Goal: Information Seeking & Learning: Learn about a topic

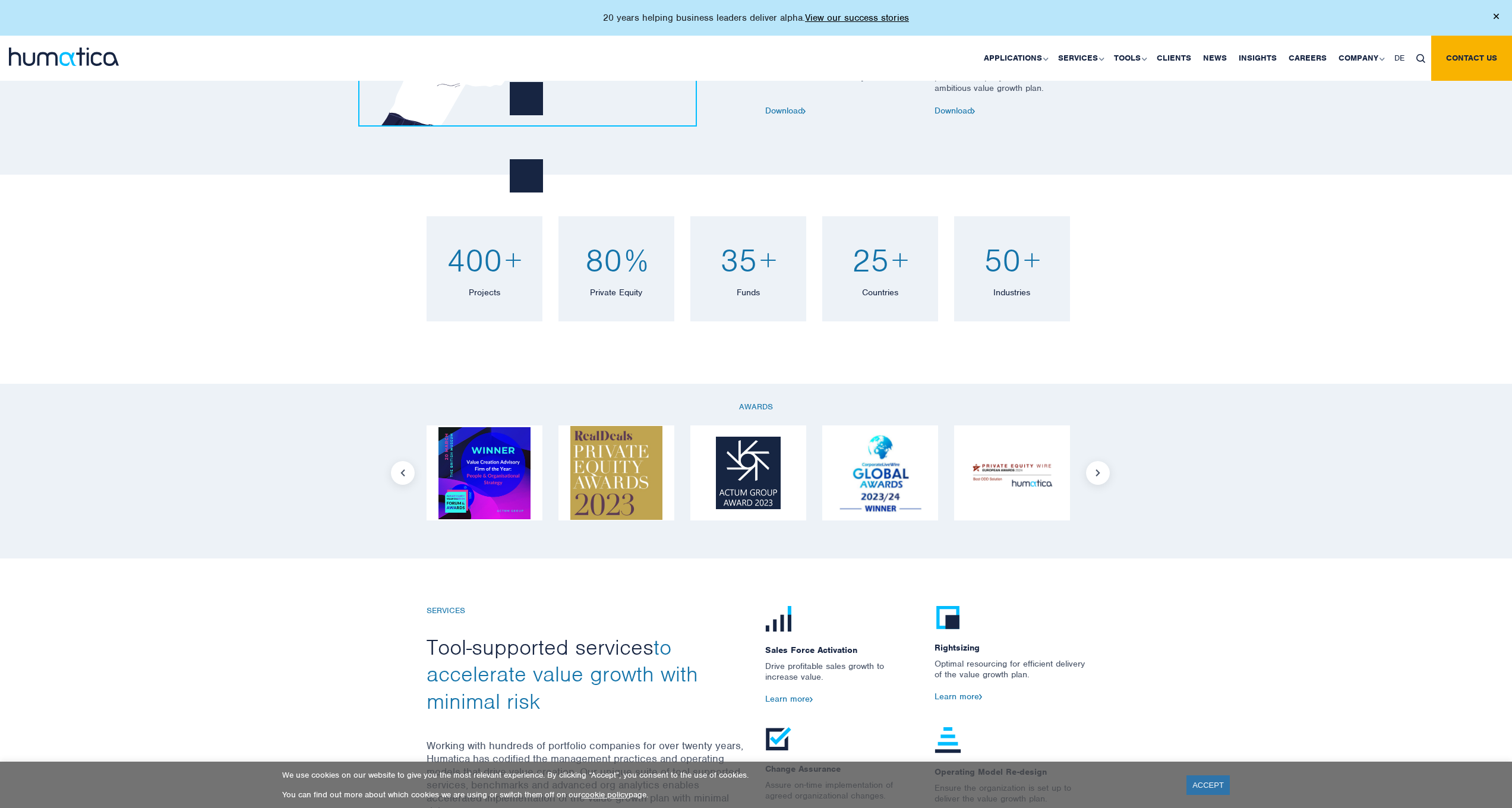
scroll to position [1193, 0]
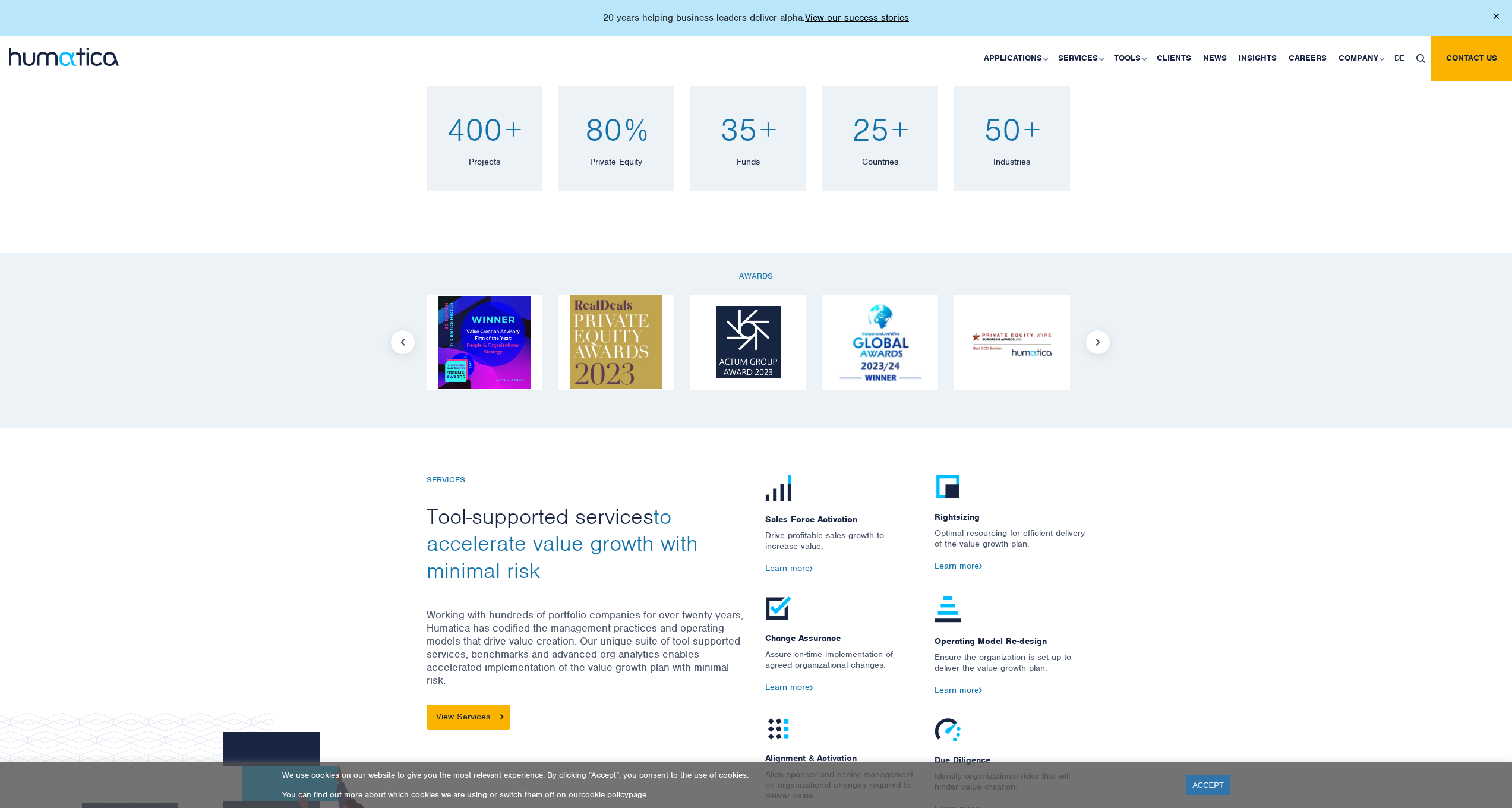
click at [1104, 346] on button "Next" at bounding box center [1097, 342] width 23 height 23
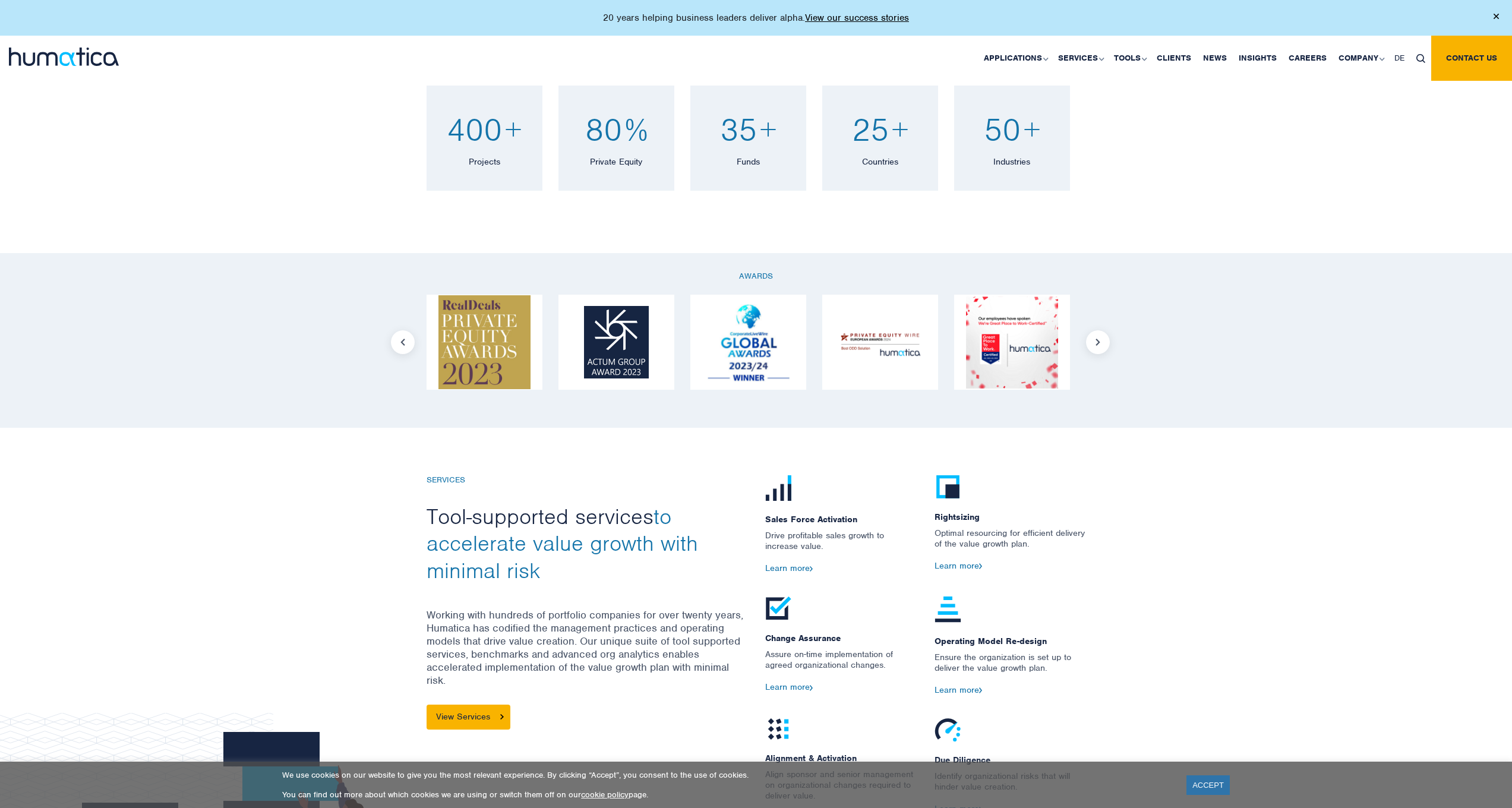
click at [1104, 346] on button "Next" at bounding box center [1097, 342] width 23 height 23
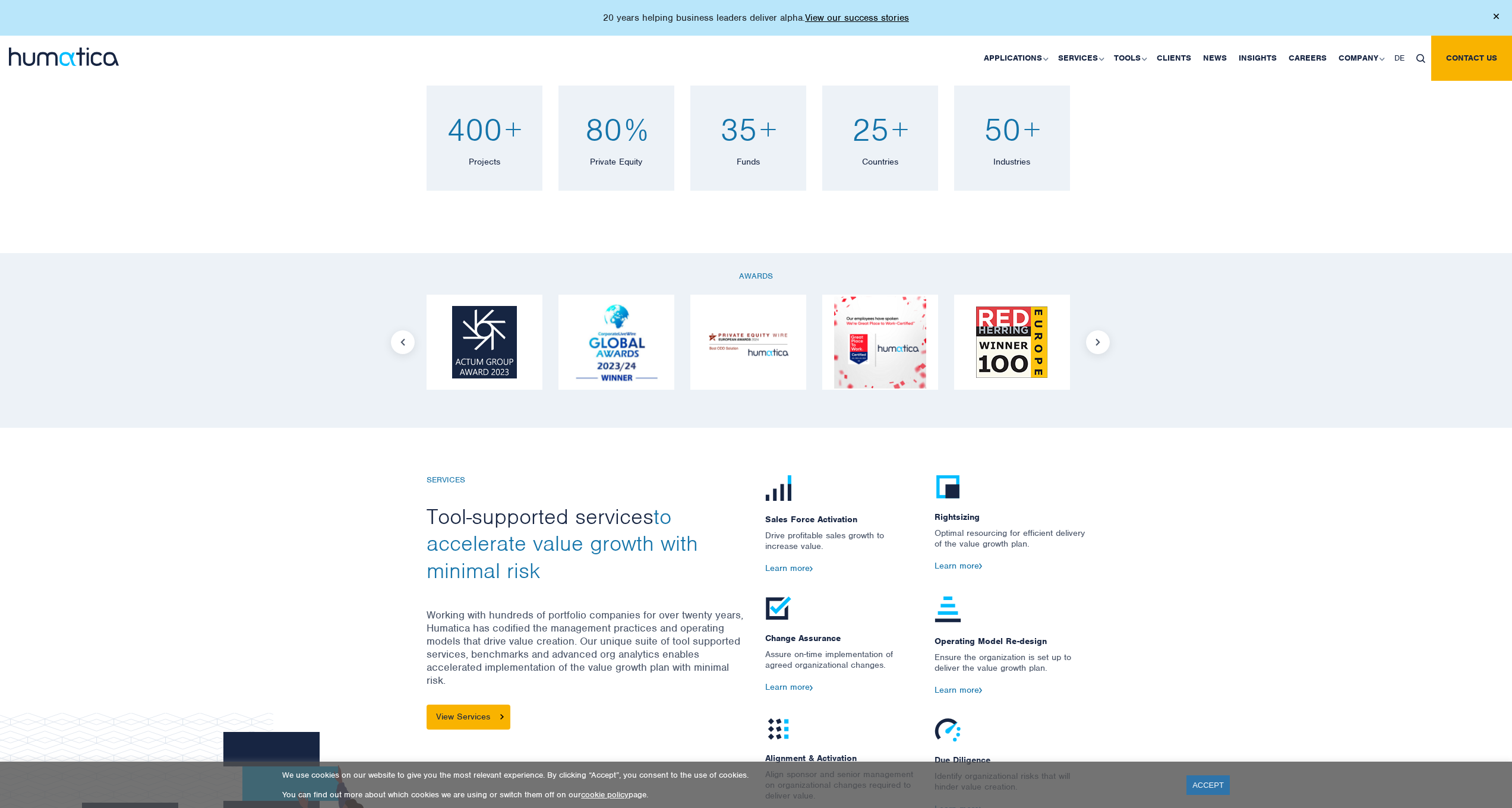
click at [1104, 346] on button "Next" at bounding box center [1097, 342] width 23 height 23
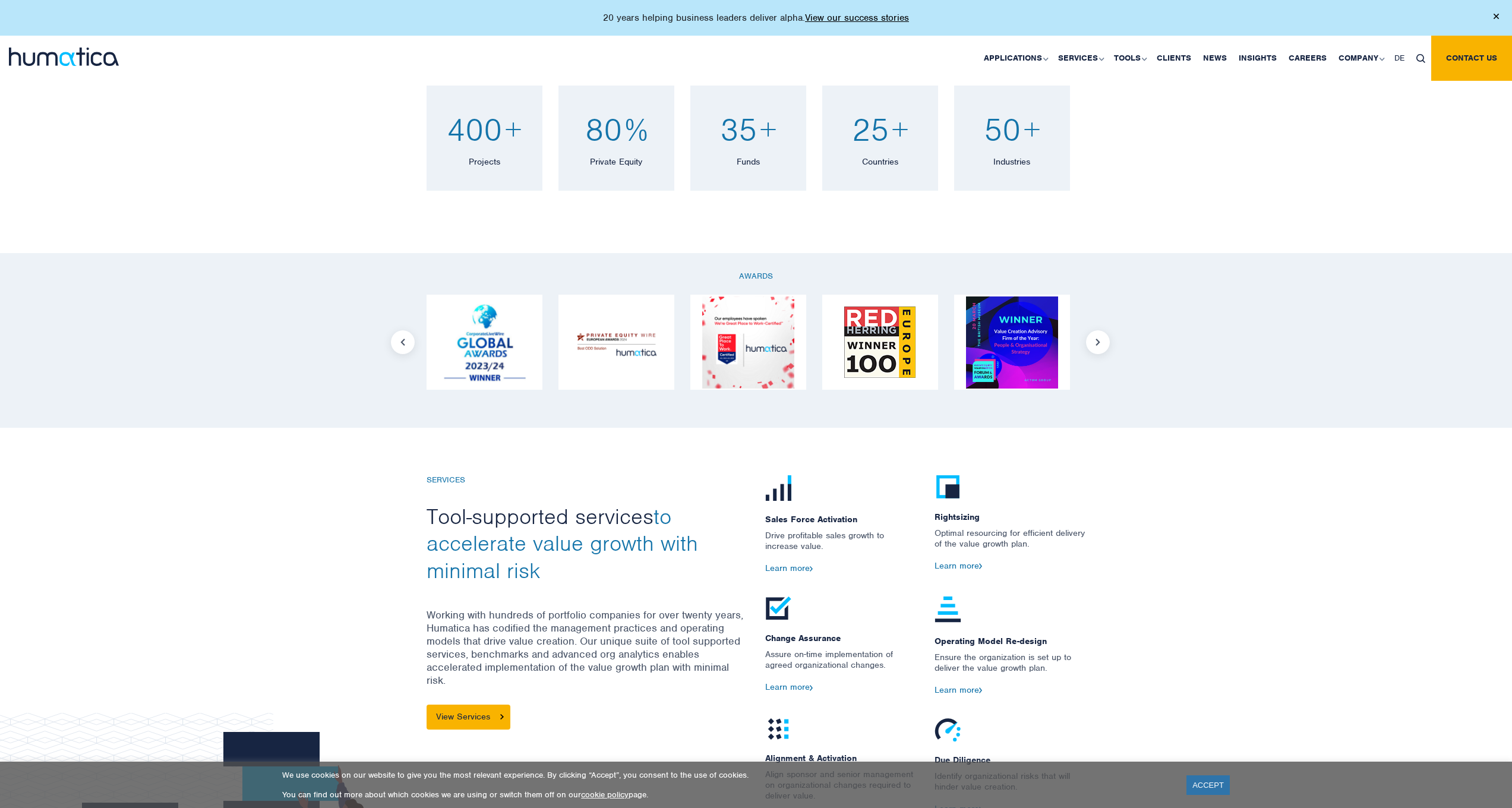
click at [1104, 346] on button "Next" at bounding box center [1097, 342] width 23 height 23
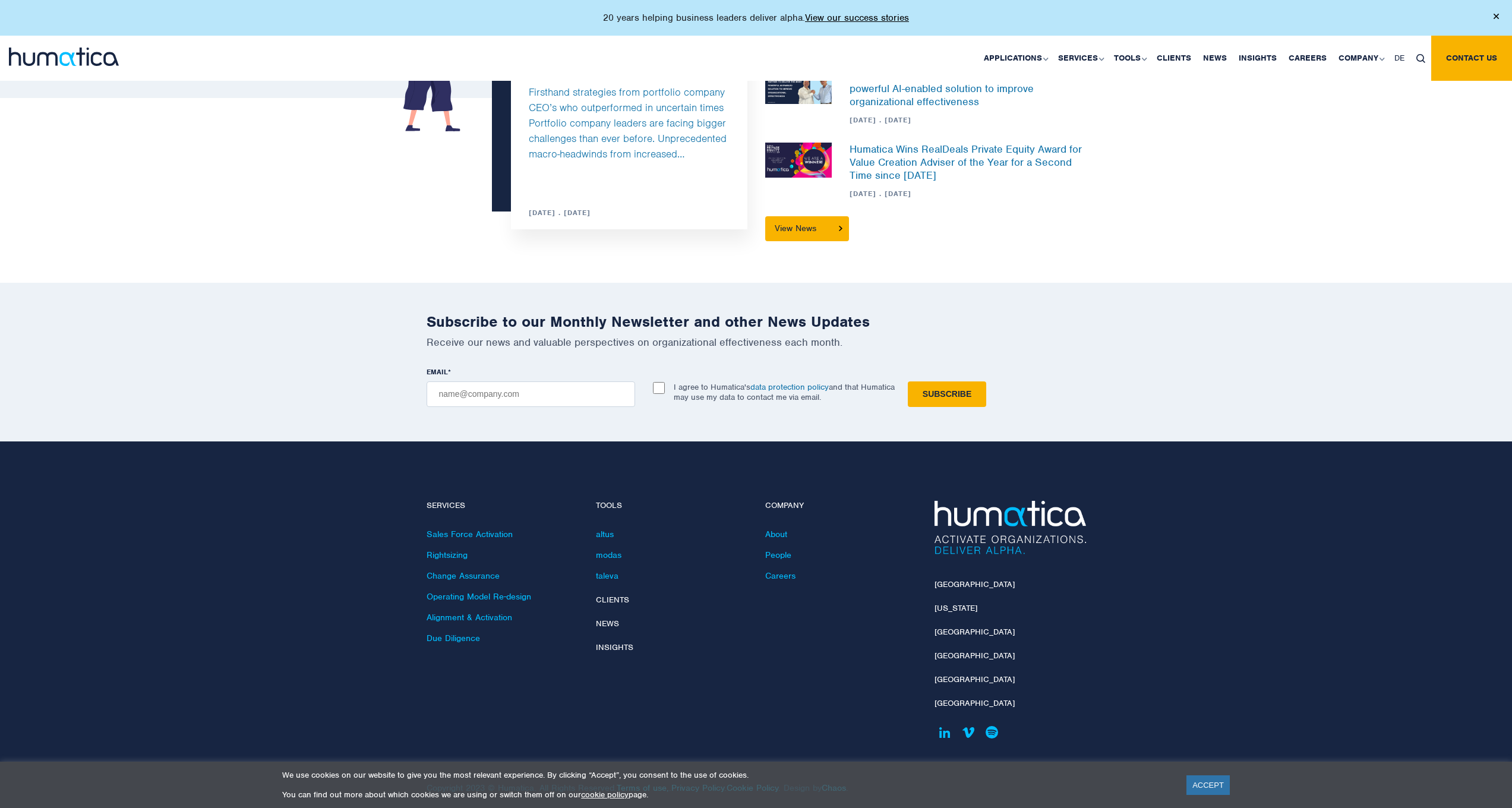
scroll to position [3448, 0]
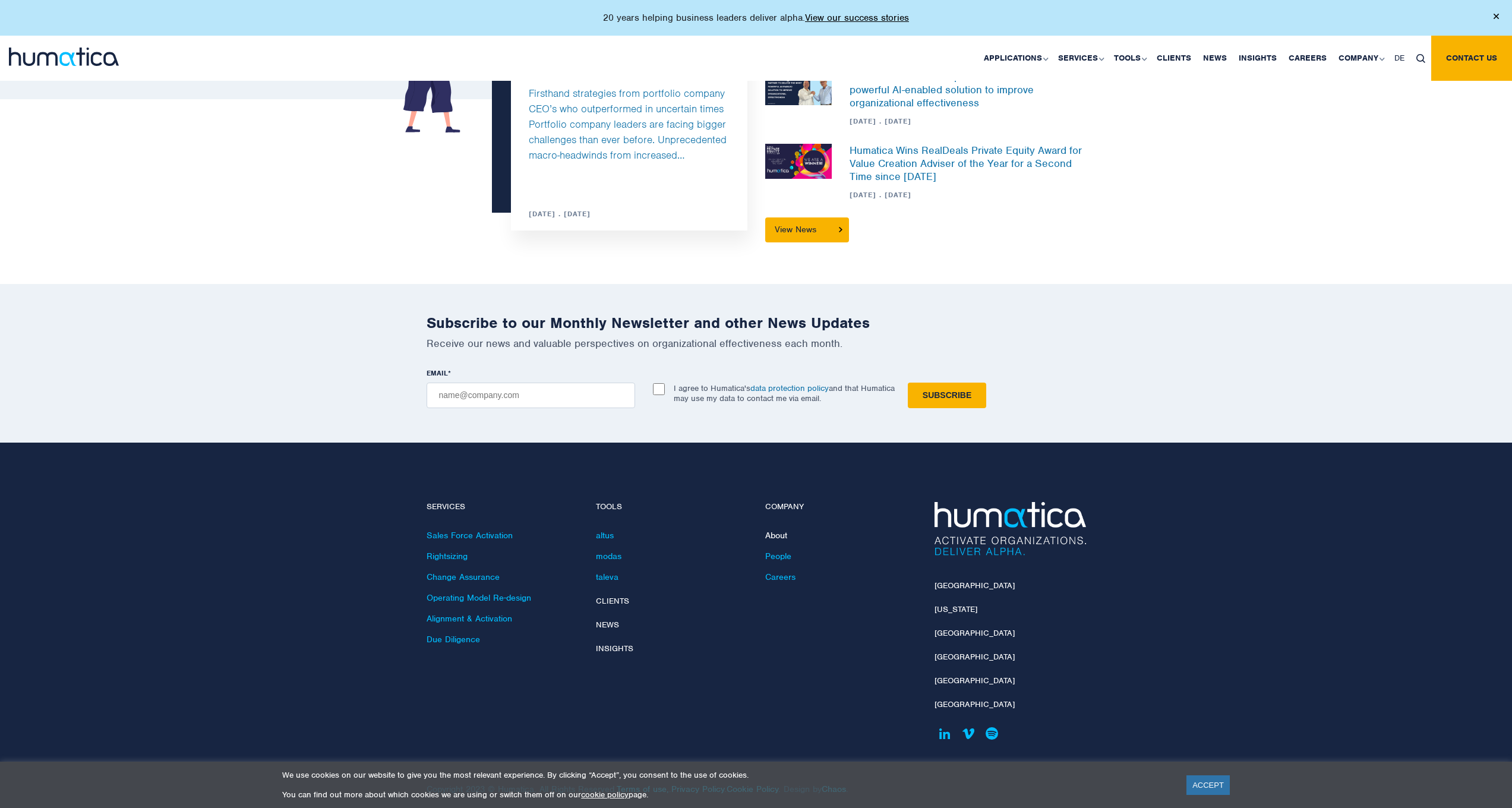
click at [776, 530] on link "About" at bounding box center [776, 535] width 22 height 11
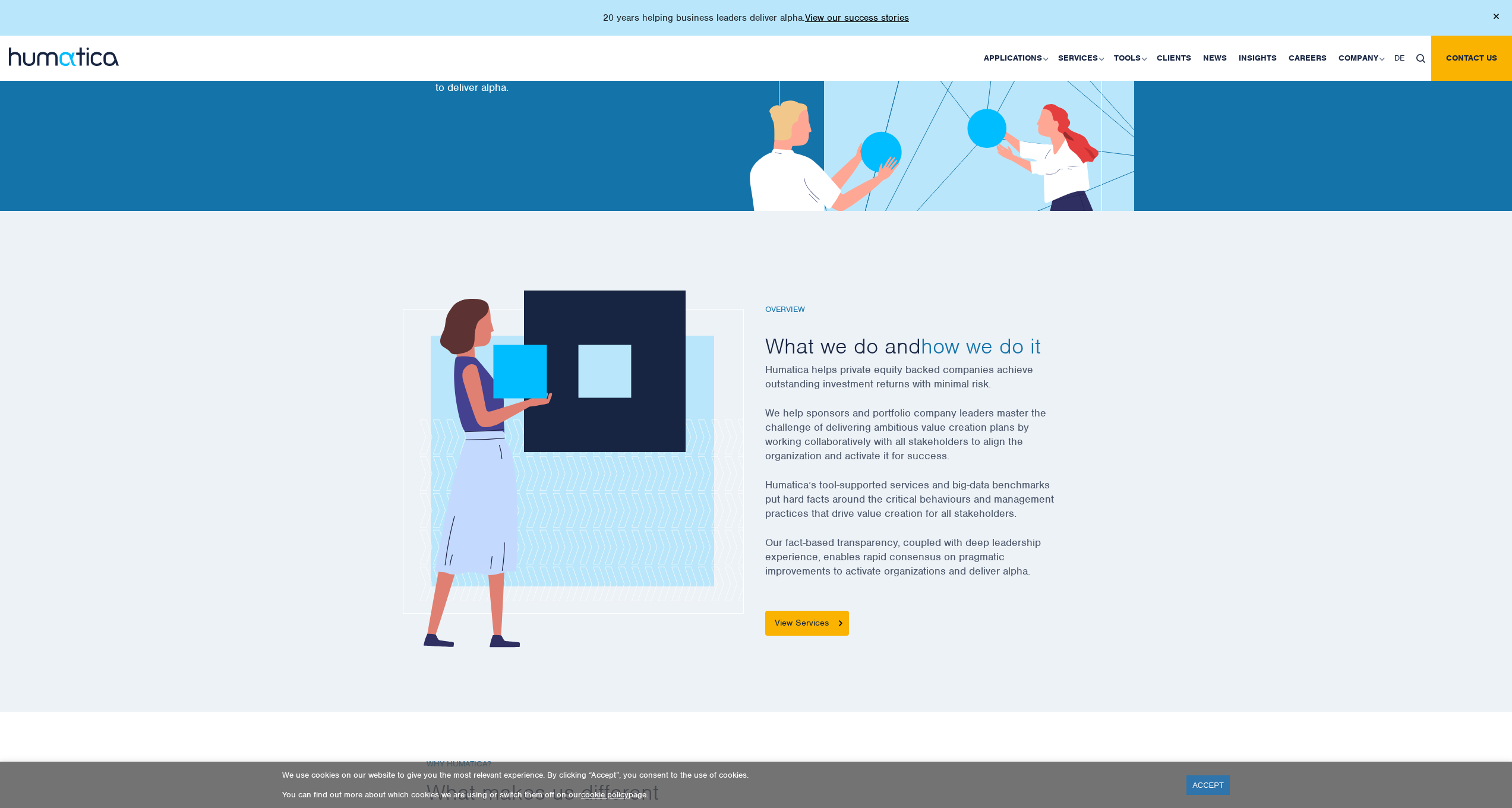
scroll to position [205, 0]
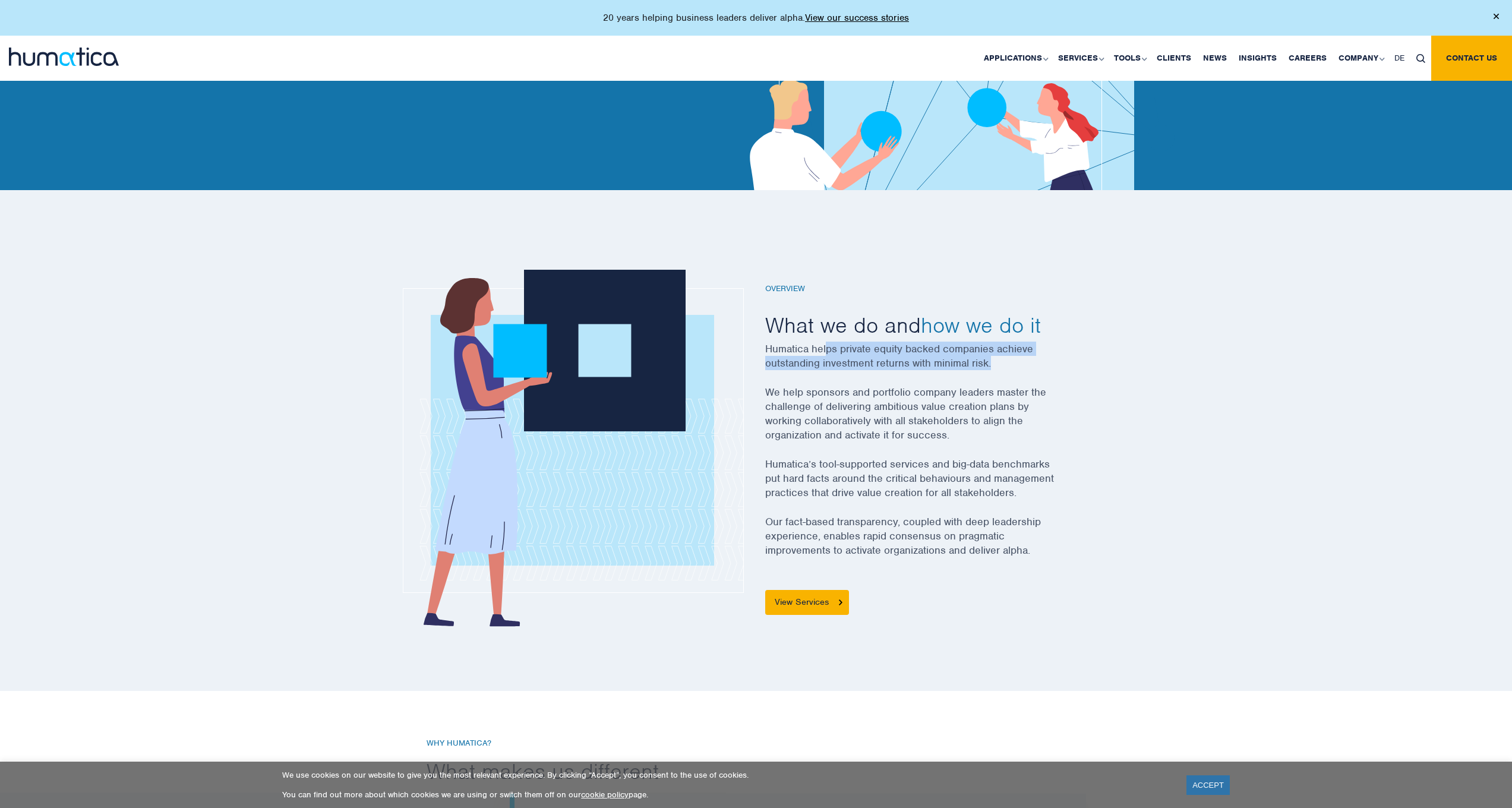
drag, startPoint x: 827, startPoint y: 350, endPoint x: 1016, endPoint y: 356, distance: 189.1
click at [1016, 356] on p "Humatica helps private equity backed companies achieve outstanding investment r…" at bounding box center [926, 363] width 321 height 43
click at [1014, 358] on p "Humatica helps private equity backed companies achieve outstanding investment r…" at bounding box center [926, 363] width 321 height 43
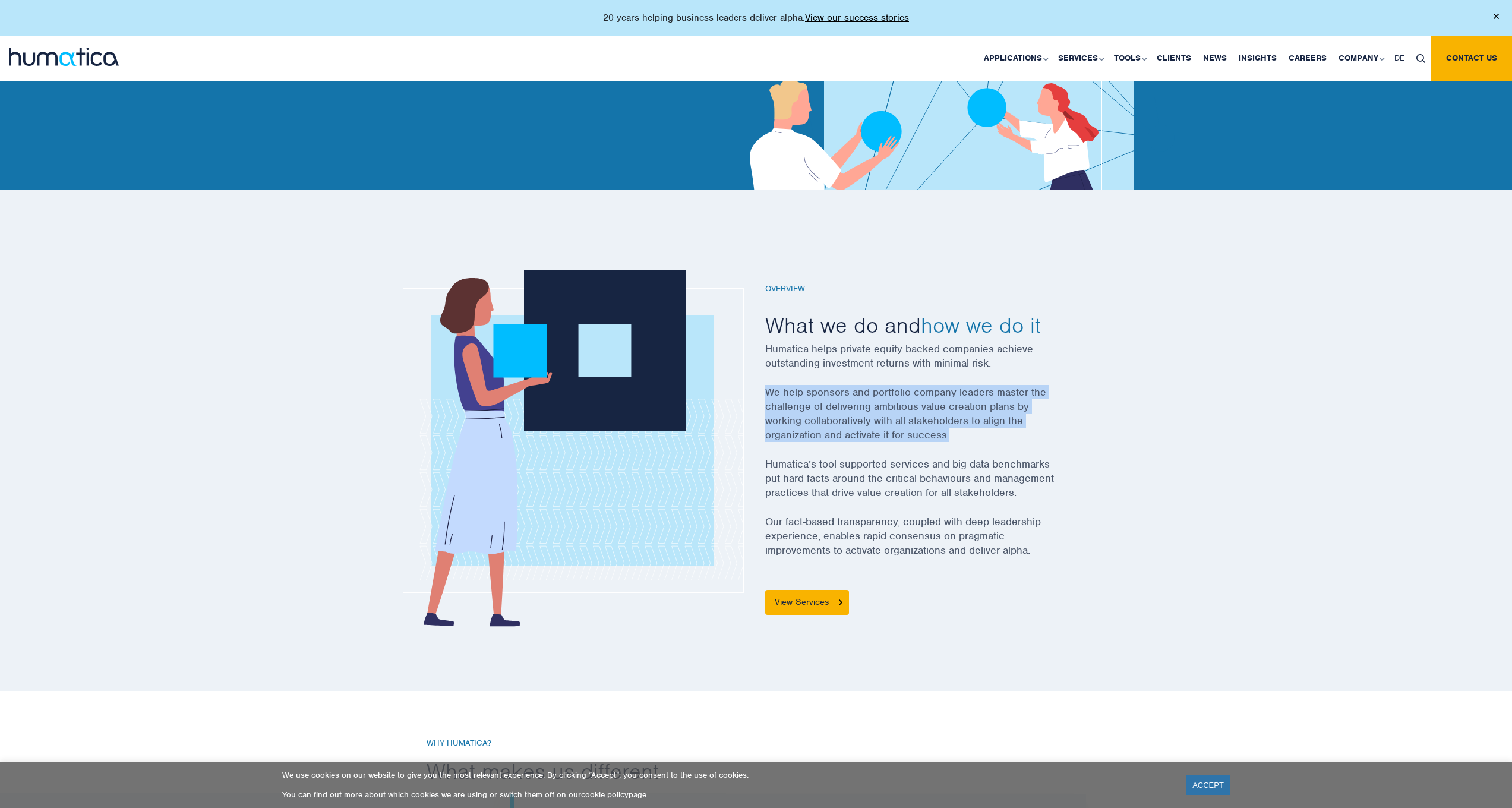
drag, startPoint x: 767, startPoint y: 392, endPoint x: 950, endPoint y: 436, distance: 188.2
click at [950, 436] on p "We help sponsors and portfolio company leaders master the challenge of deliveri…" at bounding box center [926, 420] width 321 height 72
click at [936, 436] on p "We help sponsors and portfolio company leaders master the challenge of deliveri…" at bounding box center [926, 420] width 321 height 72
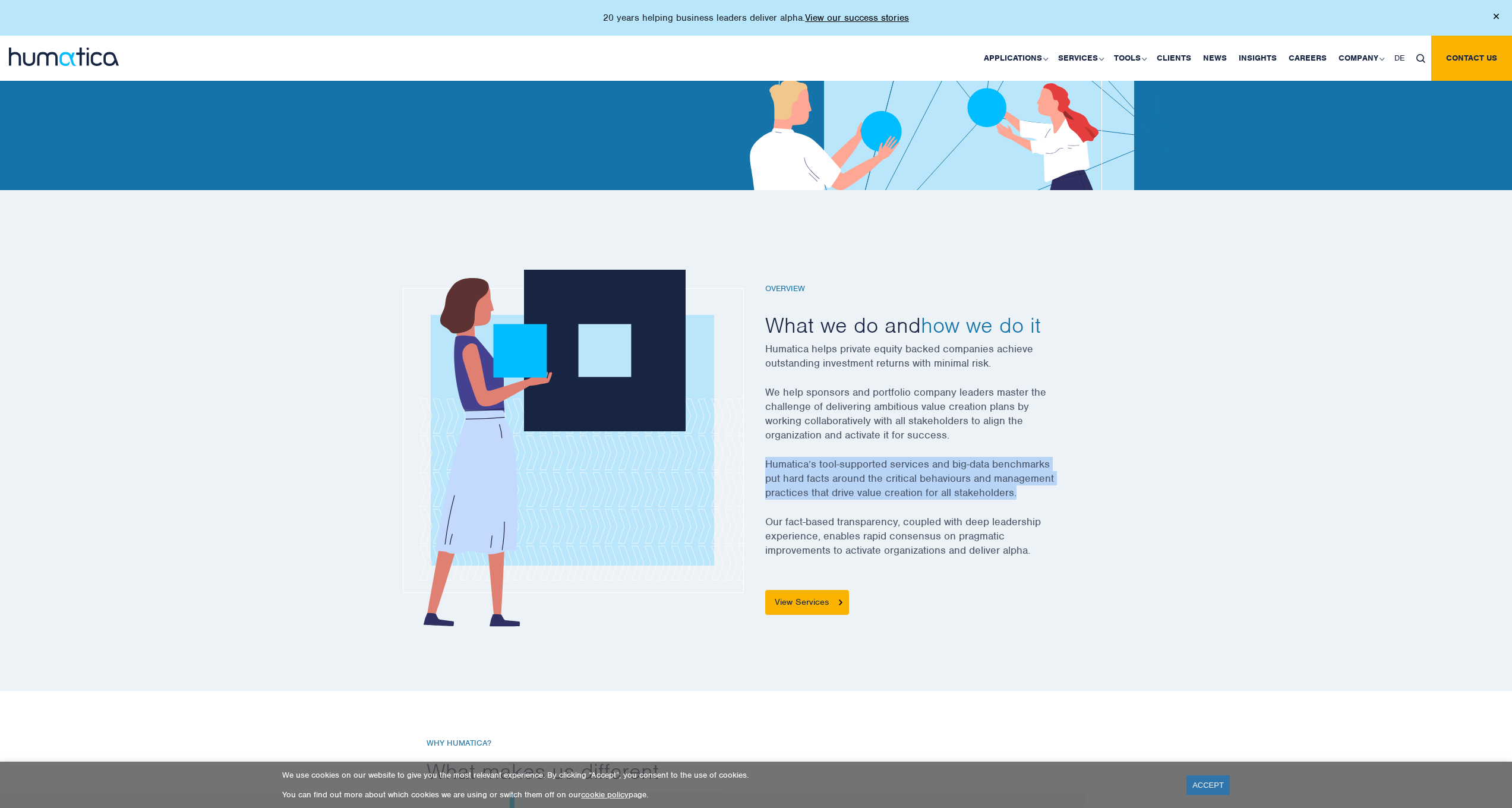
drag, startPoint x: 766, startPoint y: 464, endPoint x: 1023, endPoint y: 491, distance: 258.4
click at [1023, 491] on p "Humatica’s tool-supported services and big-data benchmarks put hard facts aroun…" at bounding box center [926, 486] width 321 height 58
click at [906, 507] on p "Humatica’s tool-supported services and big-data benchmarks put hard facts aroun…" at bounding box center [926, 486] width 321 height 58
drag, startPoint x: 855, startPoint y: 494, endPoint x: 1006, endPoint y: 501, distance: 151.2
click at [1012, 499] on p "Humatica’s tool-supported services and big-data benchmarks put hard facts aroun…" at bounding box center [926, 486] width 321 height 58
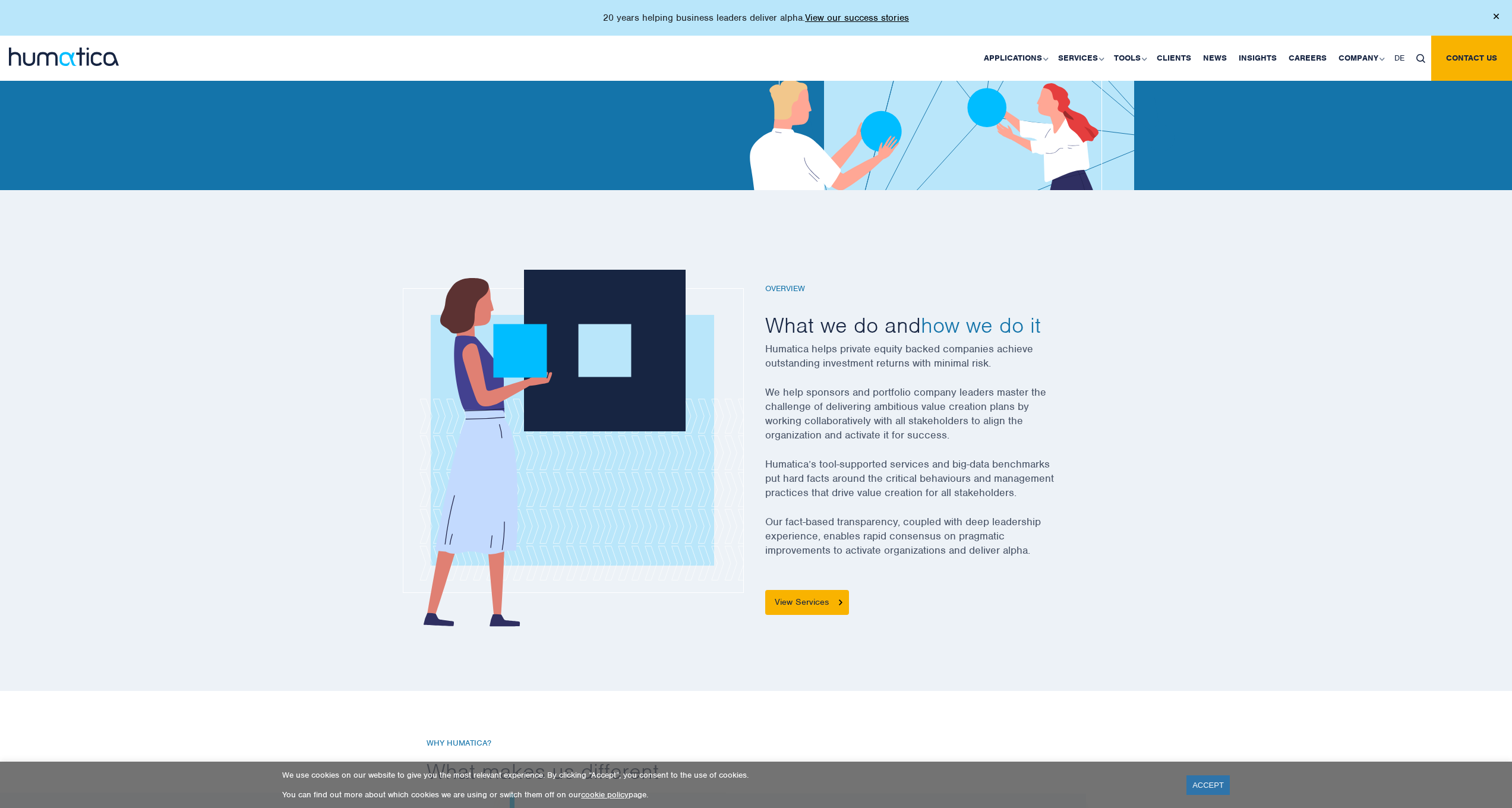
drag, startPoint x: 986, startPoint y: 505, endPoint x: 876, endPoint y: 517, distance: 110.7
click at [986, 505] on p "Humatica’s tool-supported services and big-data benchmarks put hard facts aroun…" at bounding box center [926, 486] width 321 height 58
drag, startPoint x: 763, startPoint y: 520, endPoint x: 1053, endPoint y: 555, distance: 292.1
click at [1053, 555] on div "Overview What we do and how we do it Humatica helps private equity backed compa…" at bounding box center [926, 449] width 338 height 382
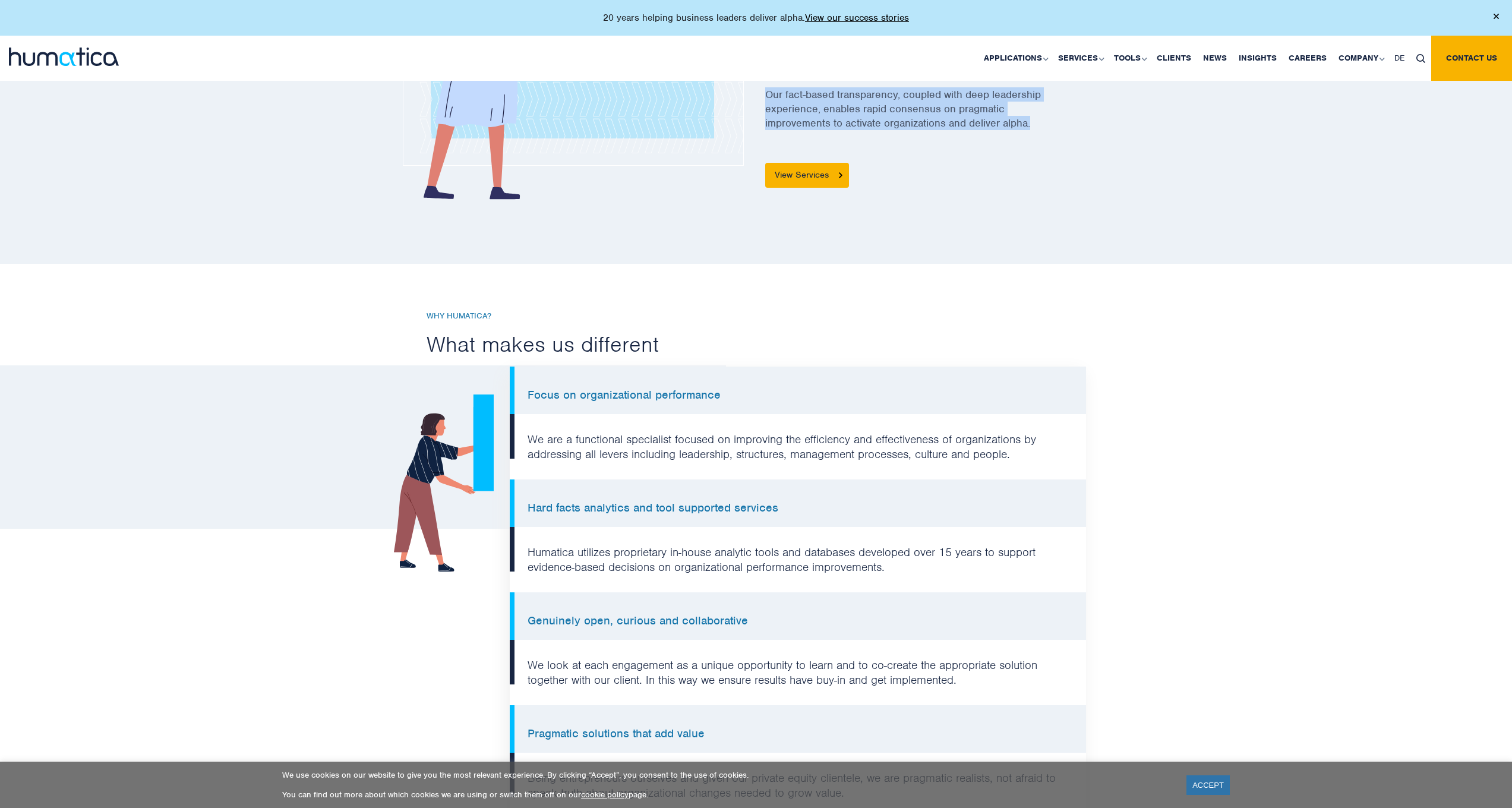
scroll to position [632, 0]
click at [815, 173] on link "View Services" at bounding box center [807, 175] width 84 height 25
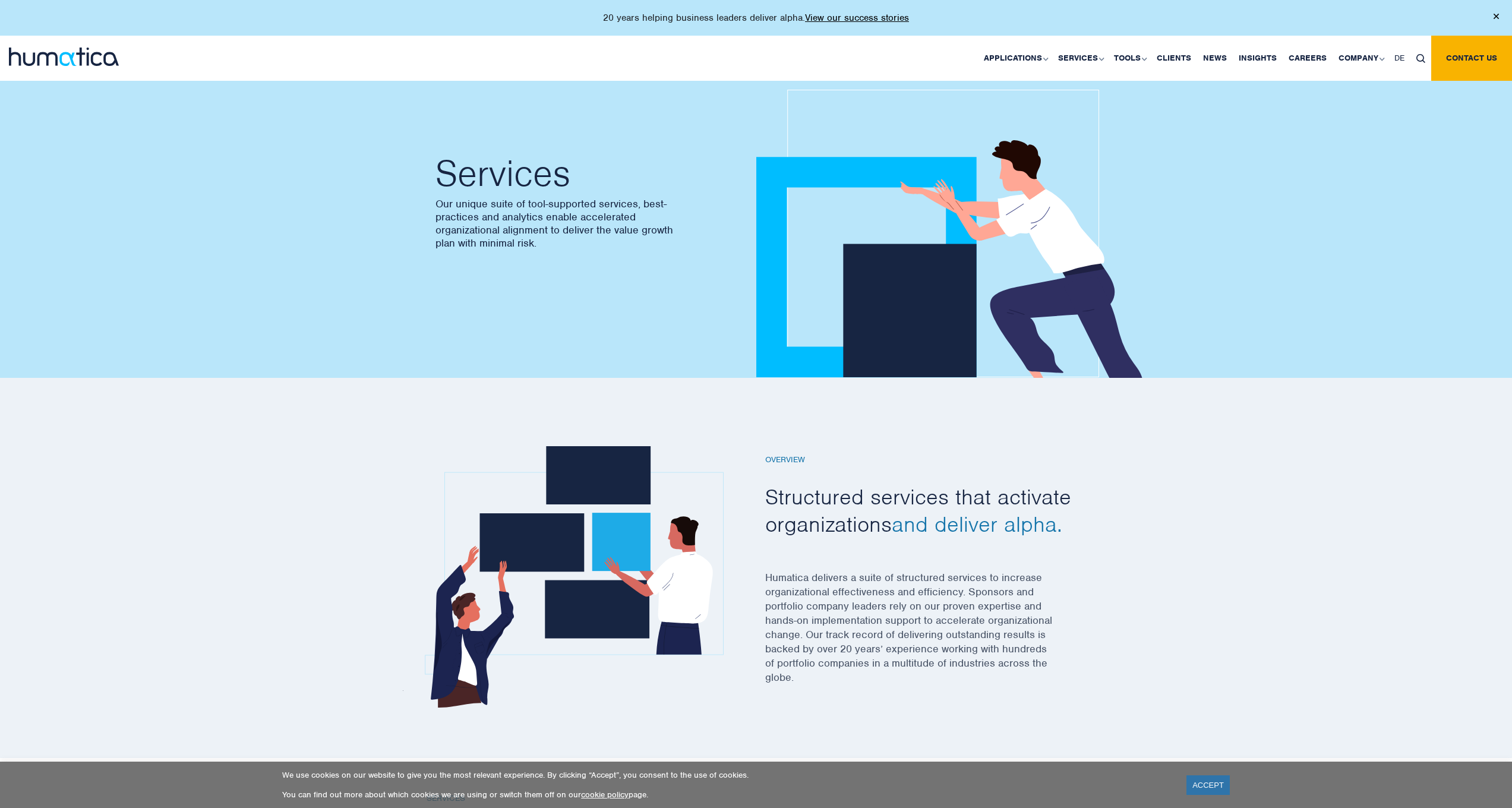
click at [1495, 17] on img at bounding box center [1496, 16] width 5 height 5
